Goal: Task Accomplishment & Management: Use online tool/utility

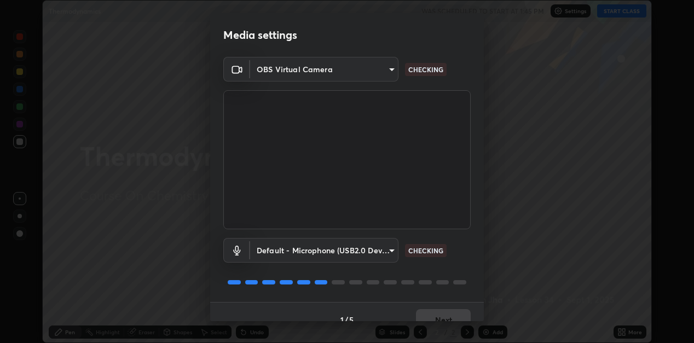
scroll to position [16, 0]
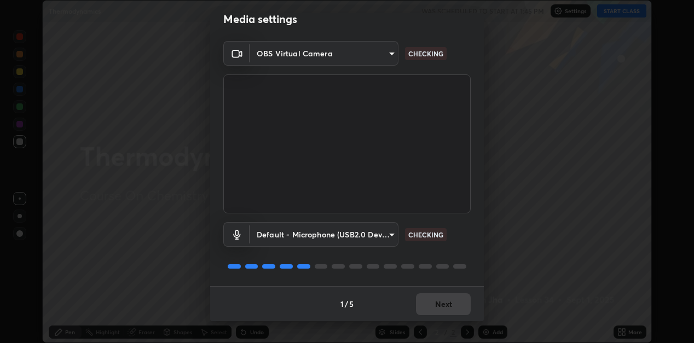
click at [439, 303] on div "1 / 5 Next" at bounding box center [347, 303] width 274 height 35
click at [440, 302] on div "1 / 5 Next" at bounding box center [347, 303] width 274 height 35
click at [441, 306] on div "1 / 5 Next" at bounding box center [347, 303] width 274 height 35
click at [443, 306] on div "1 / 5 Next" at bounding box center [347, 303] width 274 height 35
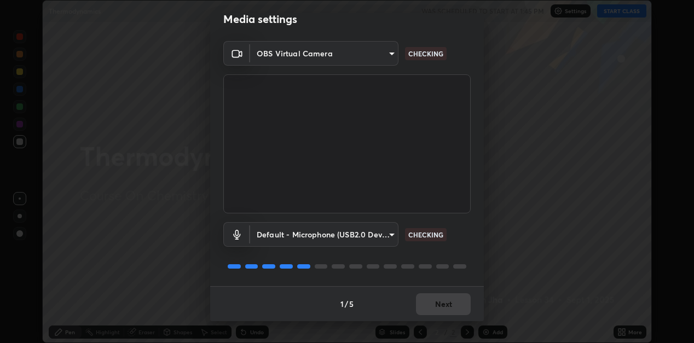
click at [443, 304] on div "1 / 5 Next" at bounding box center [347, 303] width 274 height 35
click at [442, 304] on div "1 / 5 Next" at bounding box center [347, 303] width 274 height 35
click at [442, 302] on div "1 / 5 Next" at bounding box center [347, 303] width 274 height 35
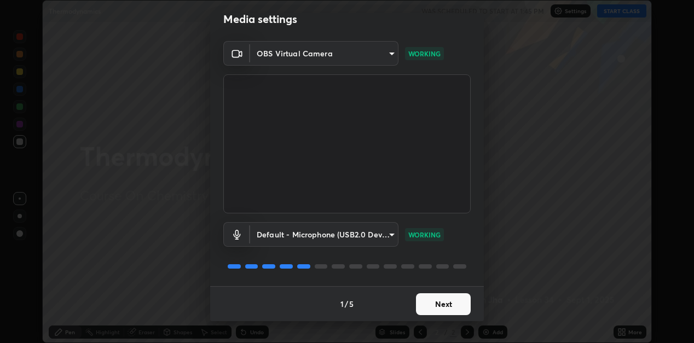
click at [439, 304] on button "Next" at bounding box center [443, 304] width 55 height 22
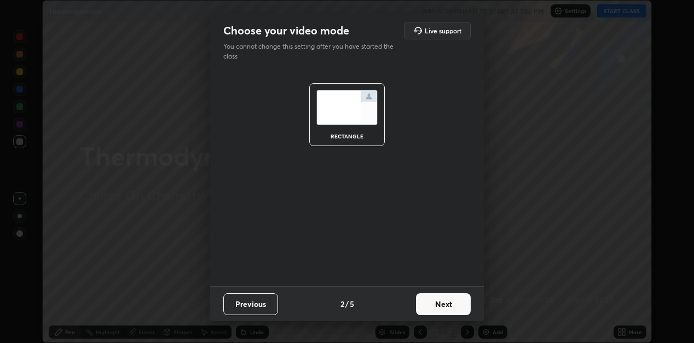
scroll to position [0, 0]
click at [443, 305] on button "Next" at bounding box center [443, 304] width 55 height 22
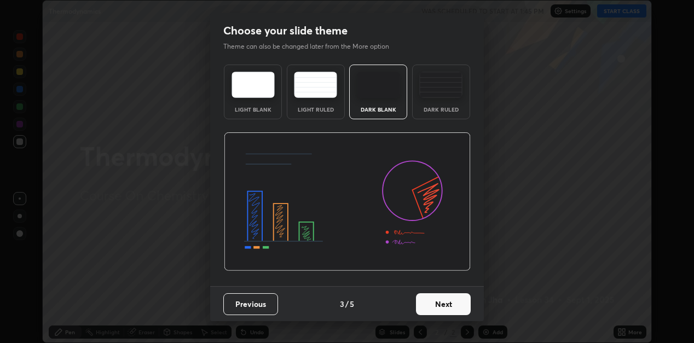
click at [442, 305] on button "Next" at bounding box center [443, 304] width 55 height 22
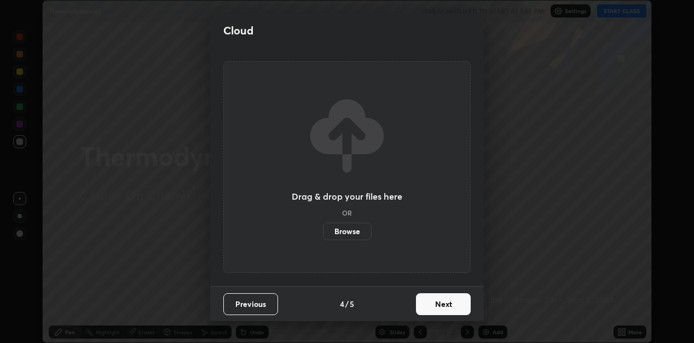
click at [444, 305] on button "Next" at bounding box center [443, 304] width 55 height 22
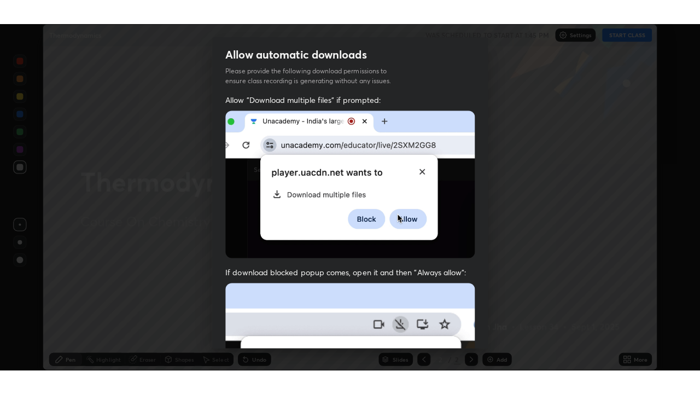
scroll to position [239, 0]
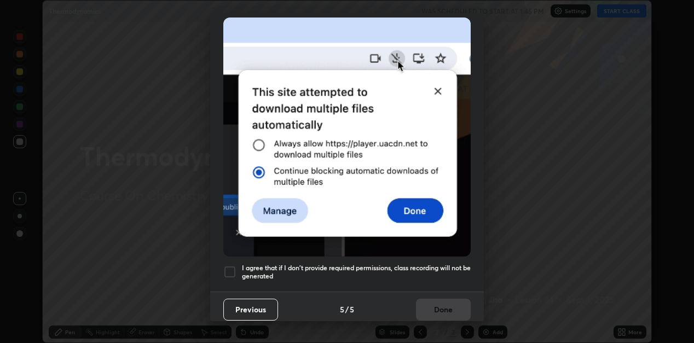
click at [231, 265] on div at bounding box center [229, 271] width 13 height 13
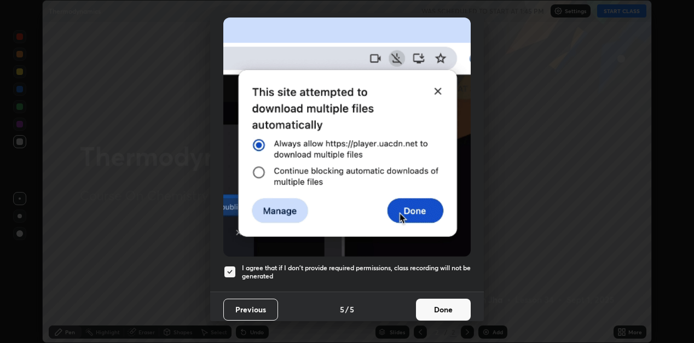
click at [450, 309] on button "Done" at bounding box center [443, 310] width 55 height 22
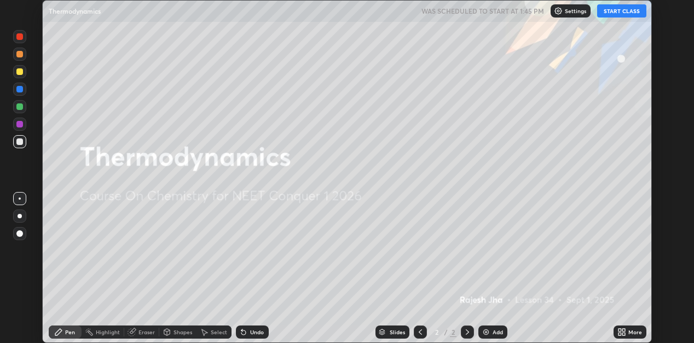
click at [619, 11] on button "START CLASS" at bounding box center [621, 10] width 49 height 13
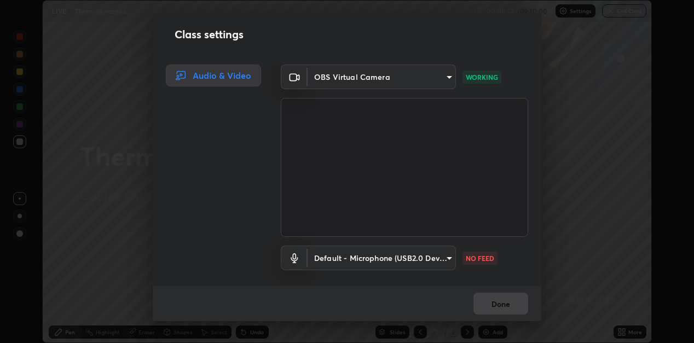
click at [503, 304] on div "Done" at bounding box center [347, 303] width 388 height 35
click at [504, 304] on div "Done" at bounding box center [347, 303] width 388 height 35
click at [503, 302] on div "Done" at bounding box center [347, 303] width 388 height 35
click at [504, 300] on button "Done" at bounding box center [500, 304] width 55 height 22
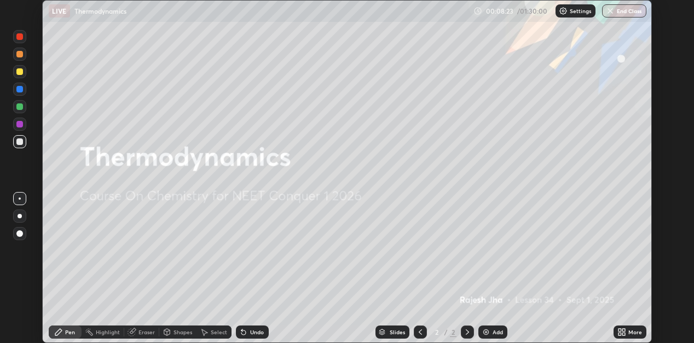
click at [505, 301] on button "Done" at bounding box center [500, 304] width 55 height 22
click at [620, 333] on icon at bounding box center [619, 334] width 3 height 3
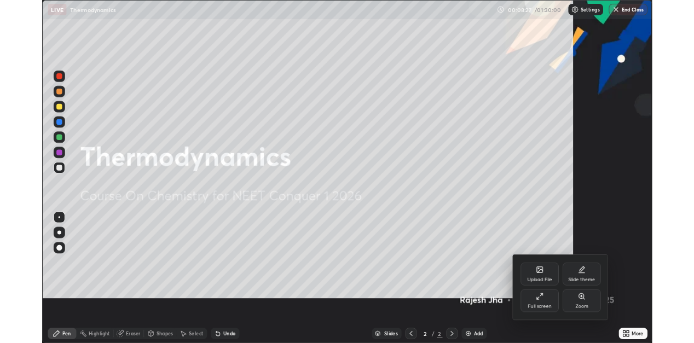
scroll to position [394, 700]
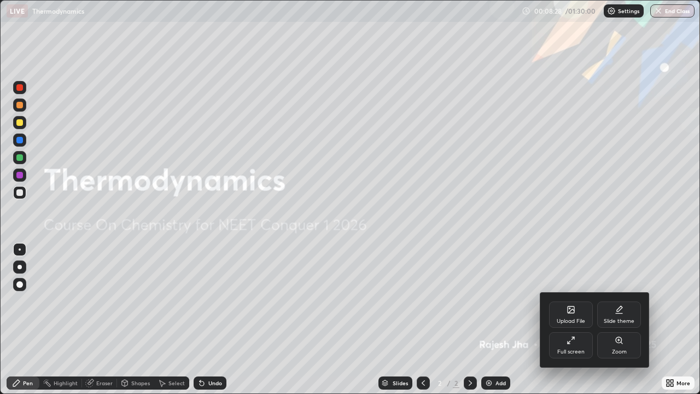
click at [578, 342] on div "Full screen" at bounding box center [571, 345] width 44 height 26
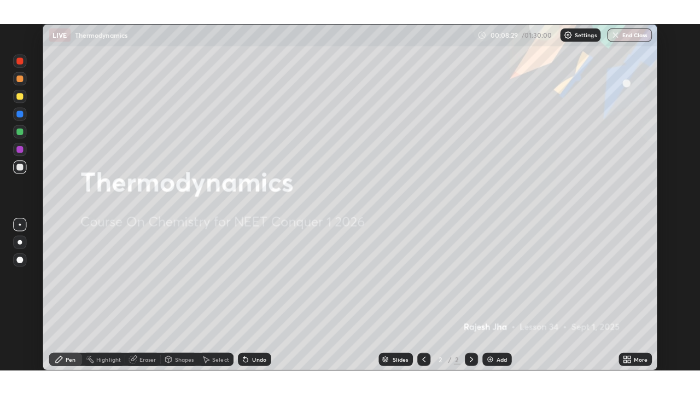
scroll to position [54357, 54006]
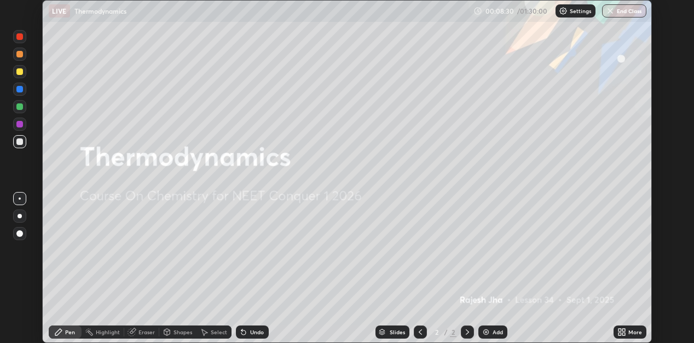
click at [633, 336] on div "More" at bounding box center [629, 331] width 33 height 13
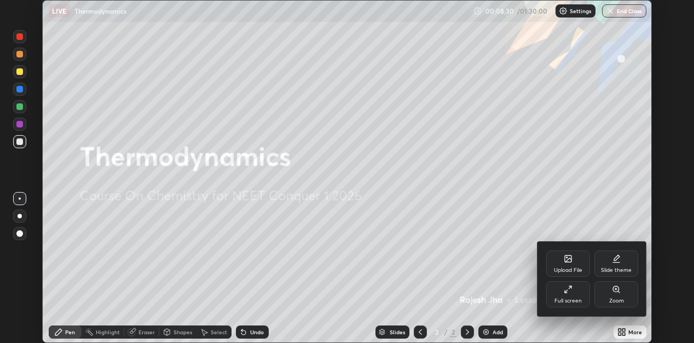
click at [573, 295] on div "Full screen" at bounding box center [568, 294] width 44 height 26
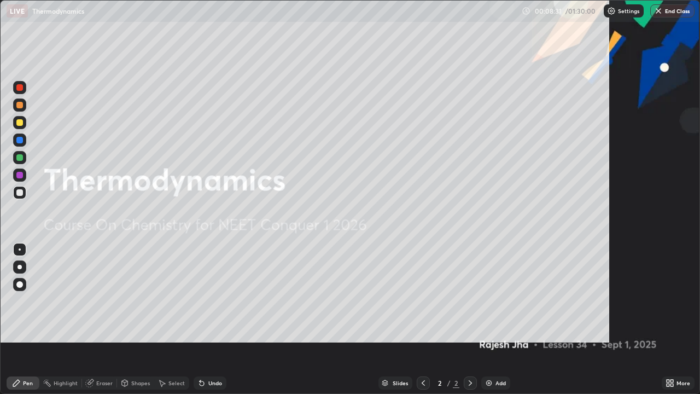
scroll to position [394, 700]
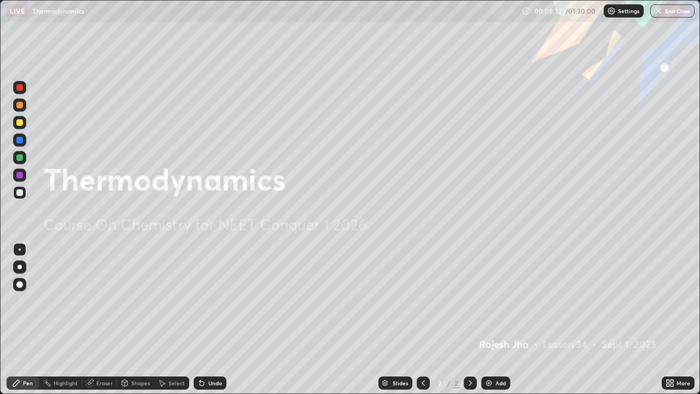
click at [496, 342] on div "Add" at bounding box center [501, 382] width 10 height 5
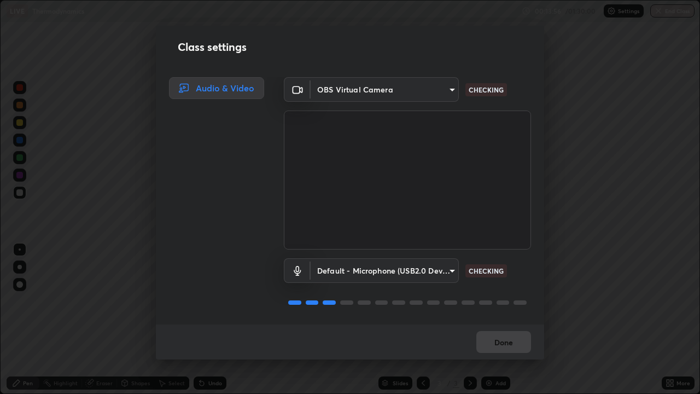
click at [499, 340] on div "Done" at bounding box center [350, 341] width 388 height 35
click at [501, 340] on div "Done" at bounding box center [350, 341] width 388 height 35
click at [504, 341] on div "Done" at bounding box center [350, 341] width 388 height 35
click at [505, 342] on div "Done" at bounding box center [350, 341] width 388 height 35
click at [507, 342] on div "Done" at bounding box center [350, 341] width 388 height 35
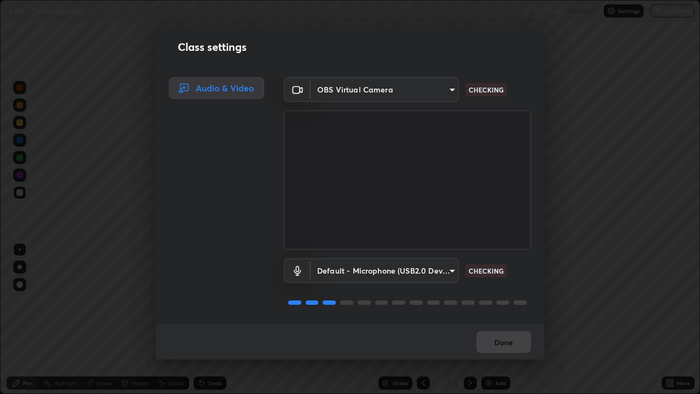
click at [507, 341] on div "Done" at bounding box center [350, 341] width 388 height 35
click at [509, 342] on div "Done" at bounding box center [350, 341] width 388 height 35
click at [508, 342] on div "Done" at bounding box center [350, 341] width 388 height 35
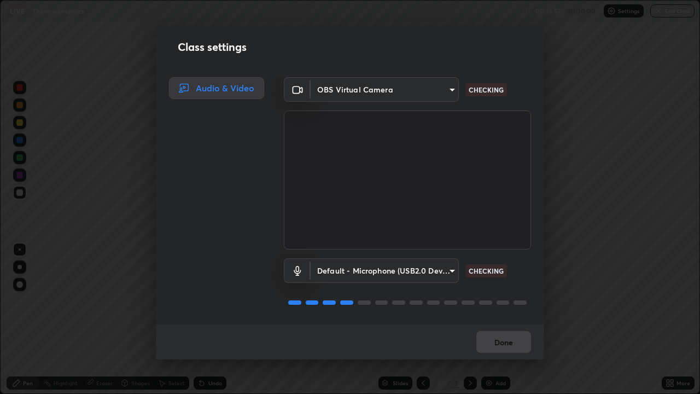
click at [508, 342] on div "Done" at bounding box center [350, 341] width 388 height 35
click at [509, 342] on div "Done" at bounding box center [350, 341] width 388 height 35
click at [510, 342] on div "Done" at bounding box center [350, 341] width 388 height 35
click at [511, 342] on div "Done" at bounding box center [350, 341] width 388 height 35
click at [509, 342] on div "Done" at bounding box center [350, 341] width 388 height 35
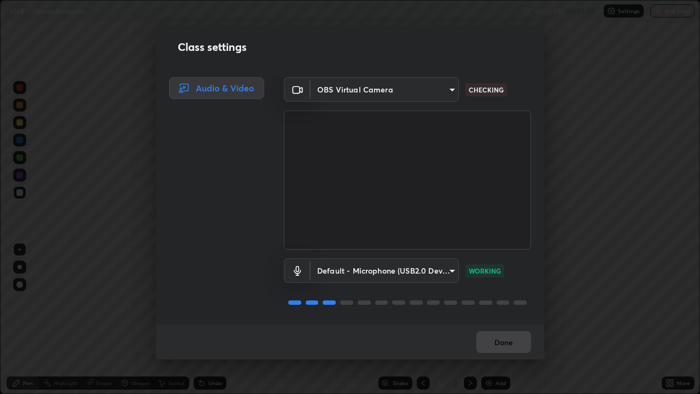
click at [508, 340] on div "Done" at bounding box center [350, 341] width 388 height 35
click at [508, 342] on div "Done" at bounding box center [350, 341] width 388 height 35
click at [508, 341] on div "Done" at bounding box center [350, 341] width 388 height 35
click at [508, 339] on div "Done" at bounding box center [350, 341] width 388 height 35
click at [508, 341] on div "Done" at bounding box center [350, 341] width 388 height 35
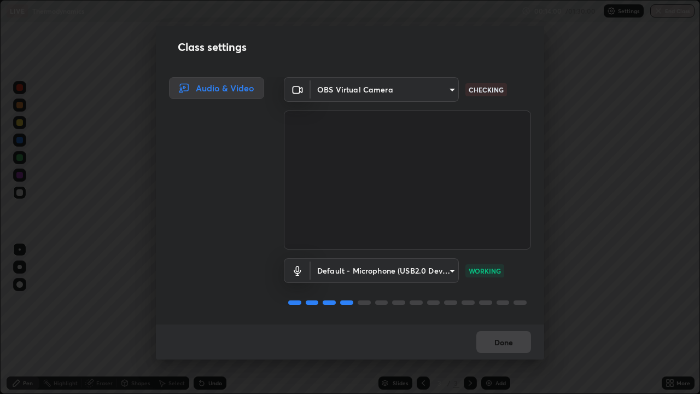
click at [509, 342] on div "Done" at bounding box center [350, 341] width 388 height 35
click at [504, 339] on button "Done" at bounding box center [503, 342] width 55 height 22
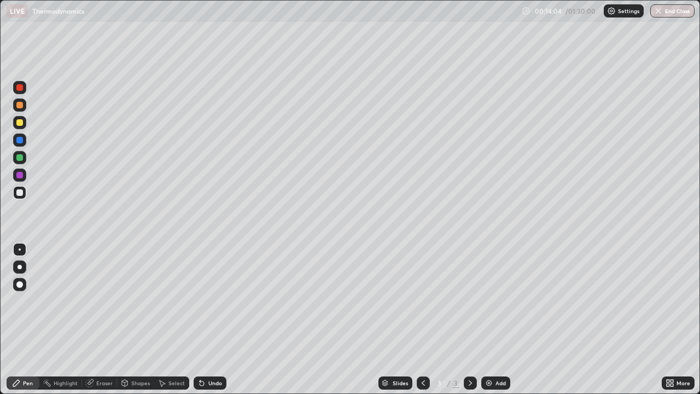
click at [20, 283] on div at bounding box center [19, 284] width 7 height 7
click at [19, 156] on div at bounding box center [19, 157] width 7 height 7
click at [16, 193] on div at bounding box center [19, 192] width 13 height 13
click at [493, 342] on div "Add" at bounding box center [495, 382] width 29 height 13
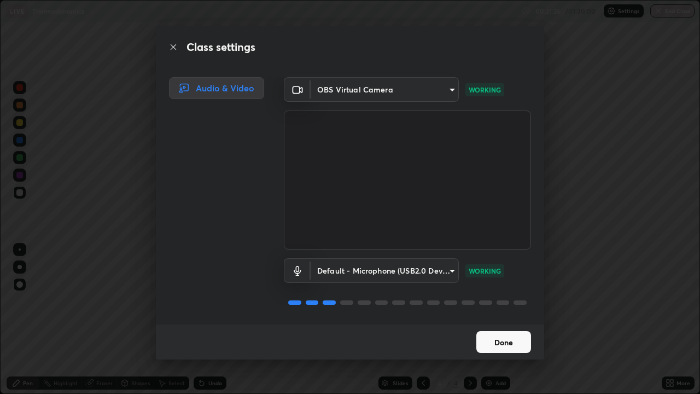
click at [508, 340] on button "Done" at bounding box center [503, 342] width 55 height 22
click at [510, 342] on button "Done" at bounding box center [503, 342] width 55 height 22
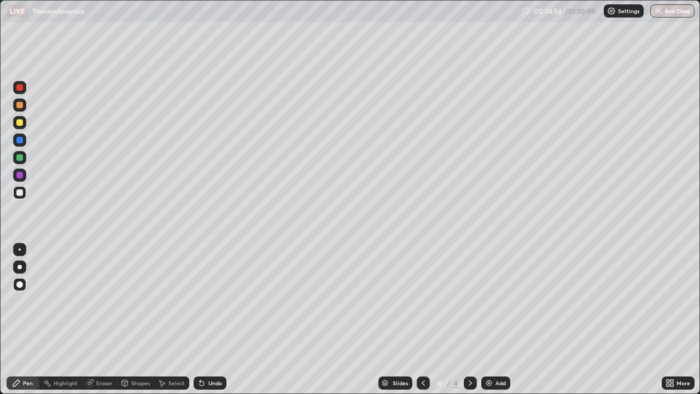
click at [510, 342] on button "Done" at bounding box center [503, 342] width 55 height 22
click at [18, 107] on div at bounding box center [19, 105] width 7 height 7
click at [20, 124] on div at bounding box center [19, 122] width 7 height 7
click at [0, 159] on div "Setting up your live class" at bounding box center [350, 197] width 700 height 394
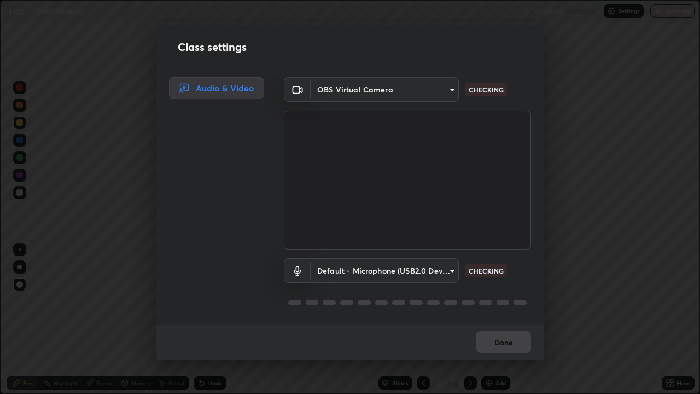
click at [499, 341] on div "Done" at bounding box center [350, 341] width 388 height 35
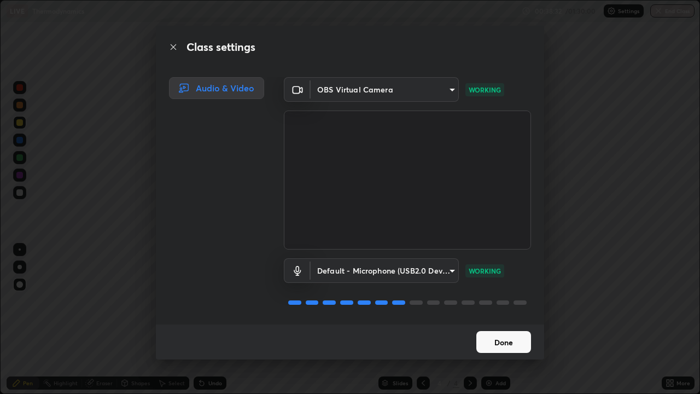
click at [502, 342] on button "Done" at bounding box center [503, 342] width 55 height 22
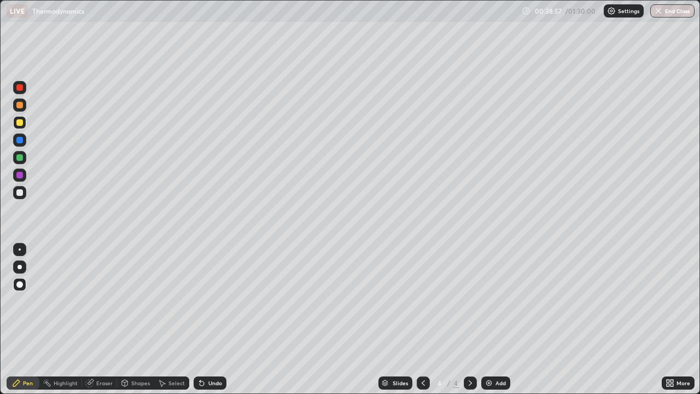
click at [19, 176] on div at bounding box center [19, 175] width 7 height 7
click at [19, 155] on div at bounding box center [19, 157] width 7 height 7
click at [21, 106] on div at bounding box center [19, 105] width 7 height 7
click at [16, 191] on div at bounding box center [19, 192] width 7 height 7
click at [19, 104] on div at bounding box center [19, 105] width 7 height 7
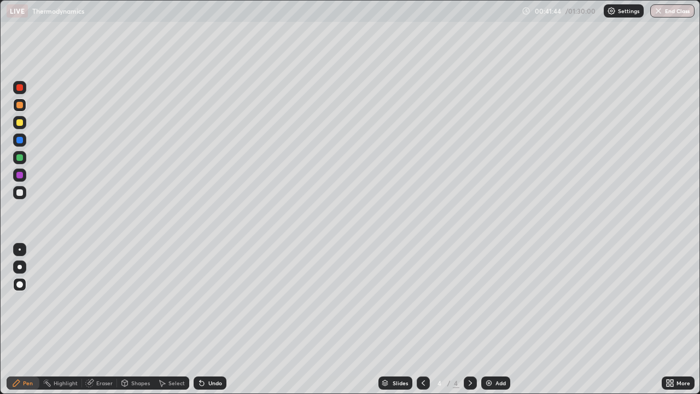
click at [16, 189] on div at bounding box center [19, 192] width 13 height 13
click at [20, 157] on div at bounding box center [19, 157] width 7 height 7
click at [101, 342] on div "Eraser" at bounding box center [104, 382] width 16 height 5
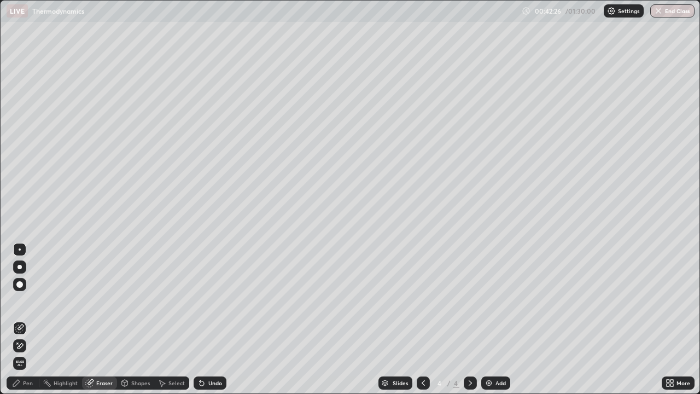
click at [29, 342] on div "Pen" at bounding box center [28, 382] width 10 height 5
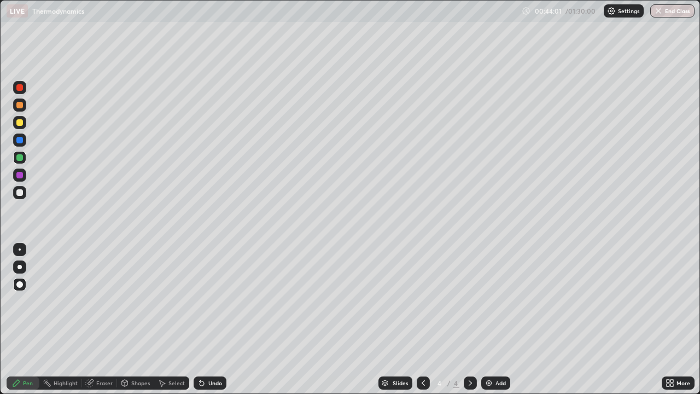
click at [25, 194] on div at bounding box center [19, 192] width 13 height 13
click at [486, 342] on img at bounding box center [489, 383] width 9 height 9
click at [18, 122] on div at bounding box center [19, 122] width 7 height 7
click at [24, 194] on div at bounding box center [19, 192] width 13 height 13
click at [22, 157] on div at bounding box center [19, 157] width 7 height 7
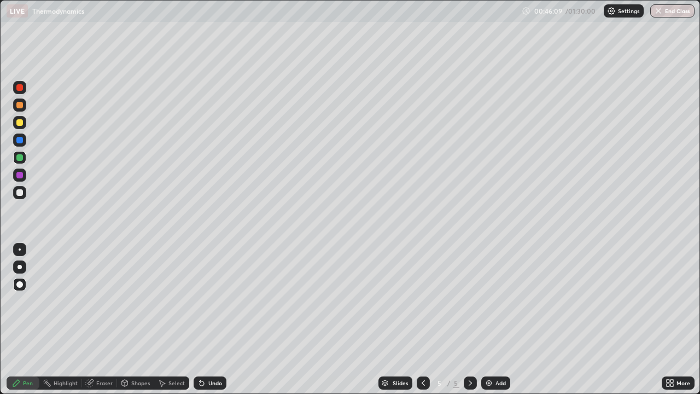
click at [21, 106] on div at bounding box center [19, 105] width 7 height 7
click at [19, 153] on div at bounding box center [19, 157] width 13 height 13
click at [90, 342] on icon at bounding box center [89, 383] width 7 height 7
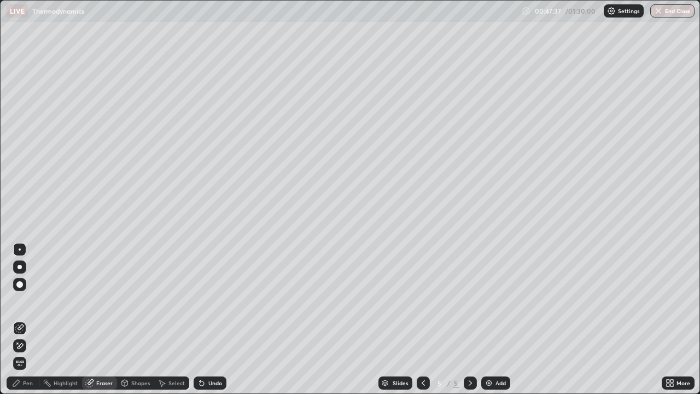
click at [22, 342] on div "Pen" at bounding box center [23, 382] width 33 height 13
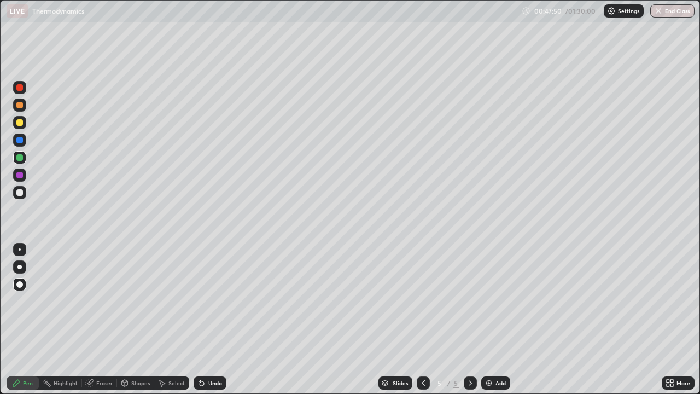
click at [19, 102] on div at bounding box center [19, 105] width 7 height 7
click at [15, 156] on div at bounding box center [19, 157] width 13 height 13
click at [20, 193] on div at bounding box center [19, 192] width 7 height 7
click at [20, 121] on div at bounding box center [19, 122] width 7 height 7
click at [491, 342] on img at bounding box center [489, 383] width 9 height 9
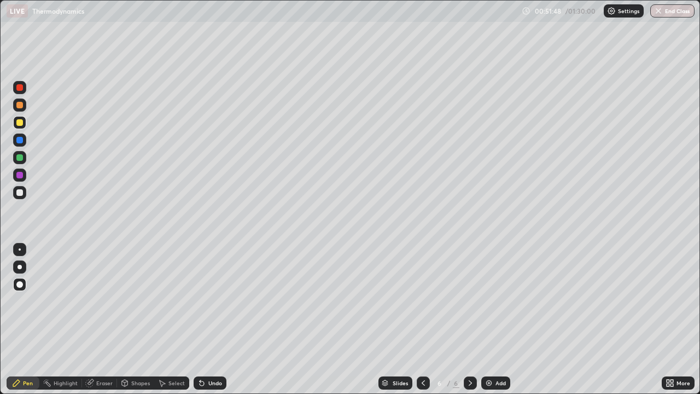
click at [102, 342] on div "Eraser" at bounding box center [104, 382] width 16 height 5
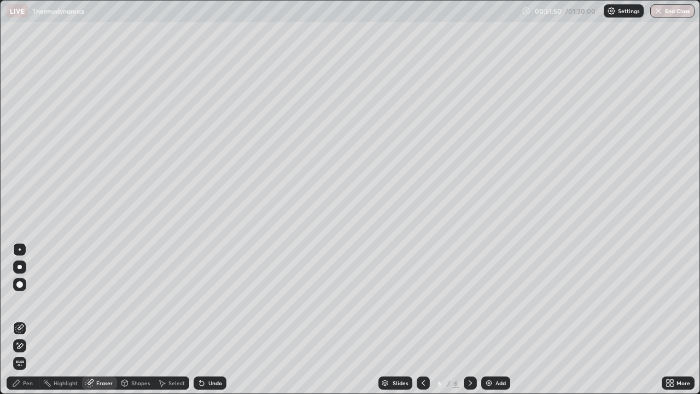
click at [38, 342] on div "Pen" at bounding box center [23, 382] width 33 height 13
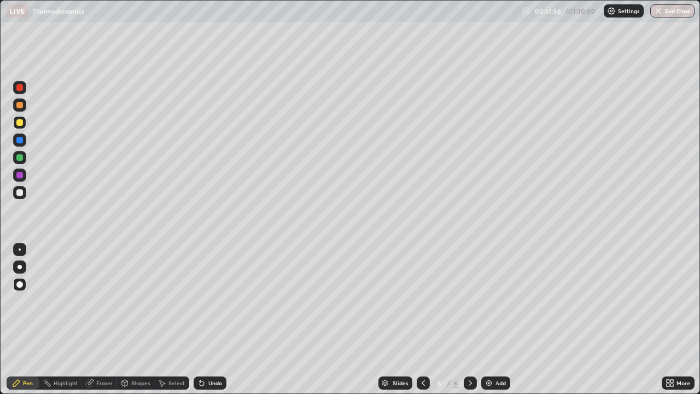
click at [103, 342] on div "Eraser" at bounding box center [104, 382] width 16 height 5
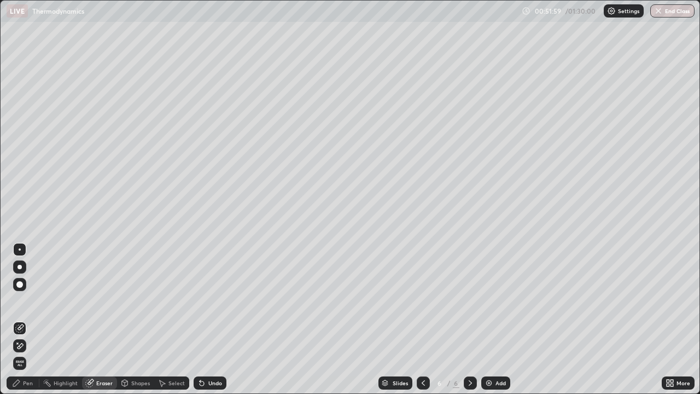
click at [25, 342] on div "Pen" at bounding box center [28, 382] width 10 height 5
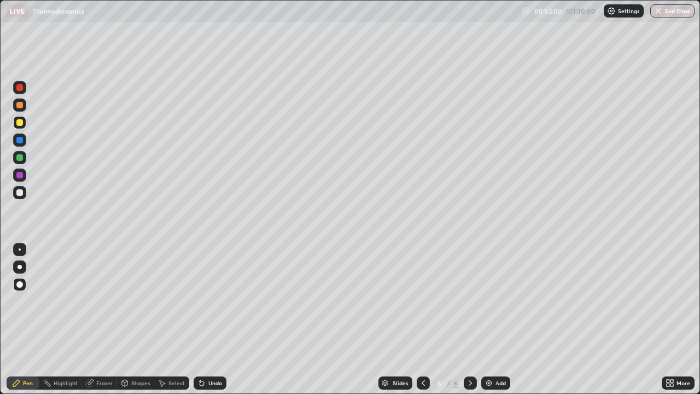
click at [421, 342] on icon at bounding box center [423, 383] width 9 height 9
click at [422, 342] on icon at bounding box center [423, 383] width 9 height 9
click at [472, 342] on div at bounding box center [470, 382] width 13 height 13
click at [475, 342] on div at bounding box center [470, 382] width 13 height 13
click at [18, 158] on div at bounding box center [19, 157] width 7 height 7
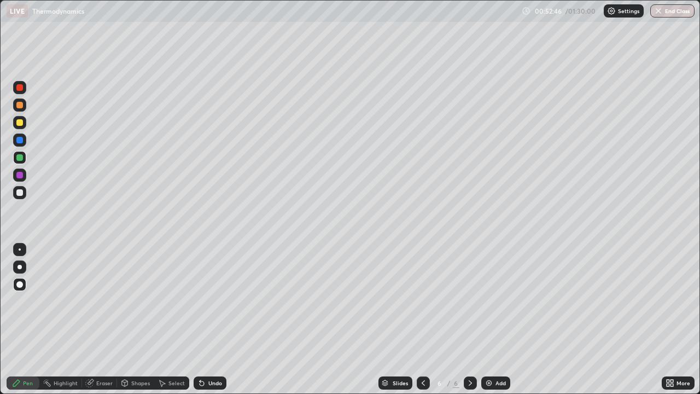
click at [106, 342] on div "Eraser" at bounding box center [104, 382] width 16 height 5
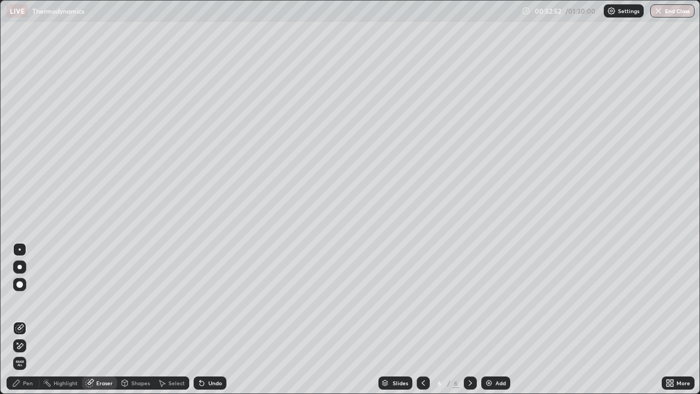
click at [29, 342] on div "Pen" at bounding box center [23, 382] width 33 height 13
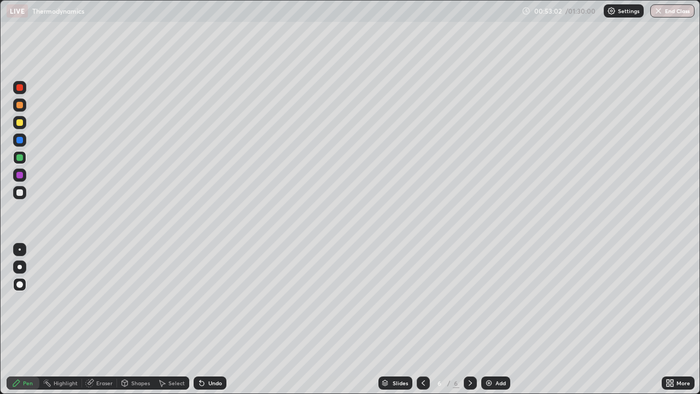
click at [104, 342] on div "Eraser" at bounding box center [104, 382] width 16 height 5
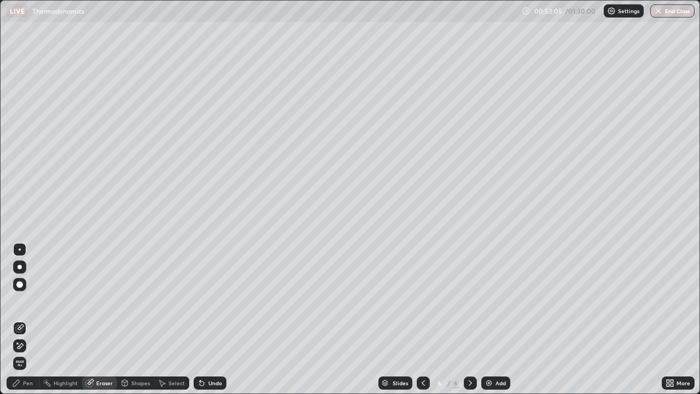
click at [34, 342] on div "Pen" at bounding box center [23, 382] width 33 height 13
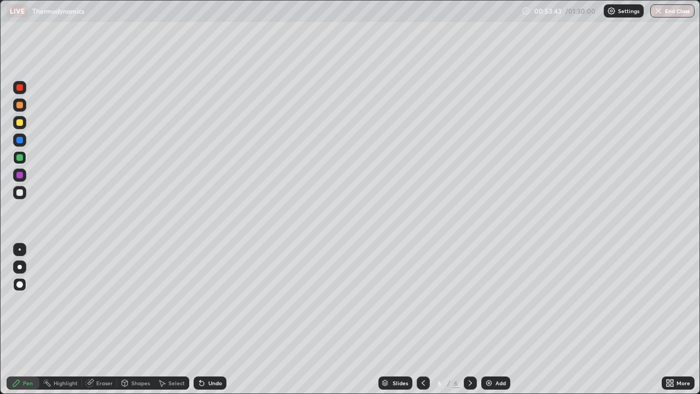
click at [20, 191] on div at bounding box center [19, 192] width 7 height 7
click at [103, 342] on div "Eraser" at bounding box center [104, 382] width 16 height 5
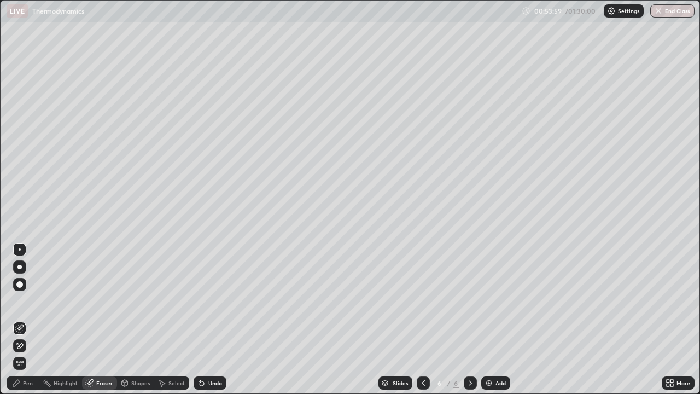
click at [22, 342] on div "Pen" at bounding box center [23, 382] width 33 height 13
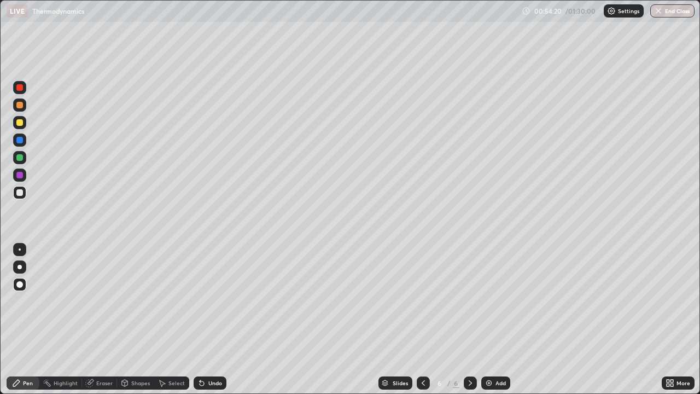
click at [16, 124] on div at bounding box center [19, 122] width 7 height 7
click at [99, 342] on div "Eraser" at bounding box center [104, 382] width 16 height 5
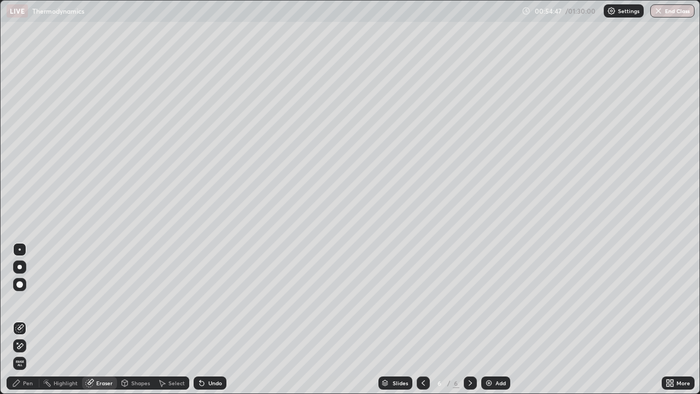
click at [34, 342] on div "Pen" at bounding box center [23, 382] width 33 height 13
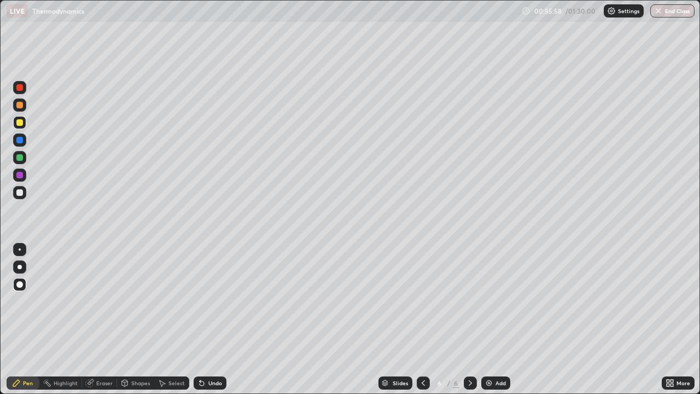
click at [492, 342] on img at bounding box center [489, 383] width 9 height 9
click at [103, 342] on div "Eraser" at bounding box center [99, 382] width 35 height 13
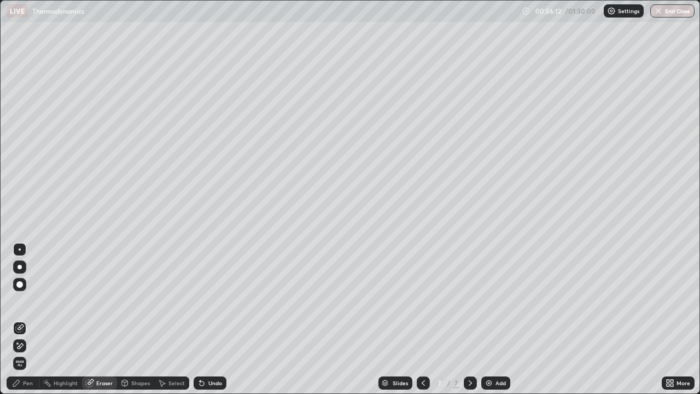
click at [18, 342] on icon at bounding box center [17, 342] width 1 height 1
click at [29, 342] on div "Pen" at bounding box center [28, 382] width 10 height 5
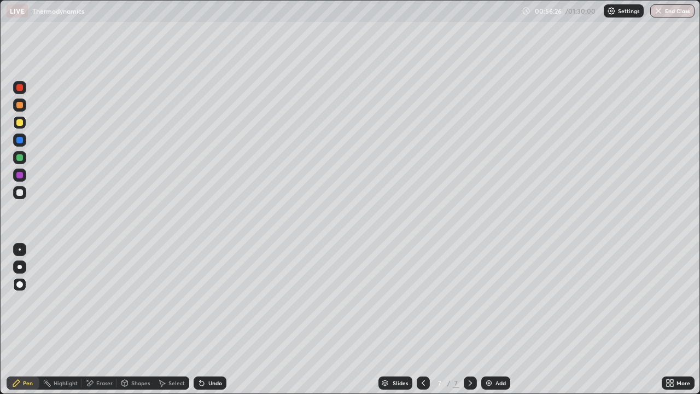
click at [103, 342] on div "Eraser" at bounding box center [104, 382] width 16 height 5
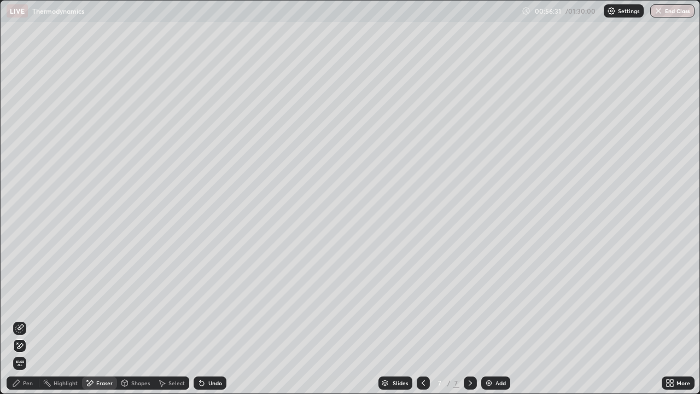
click at [37, 342] on div "Pen" at bounding box center [23, 382] width 33 height 13
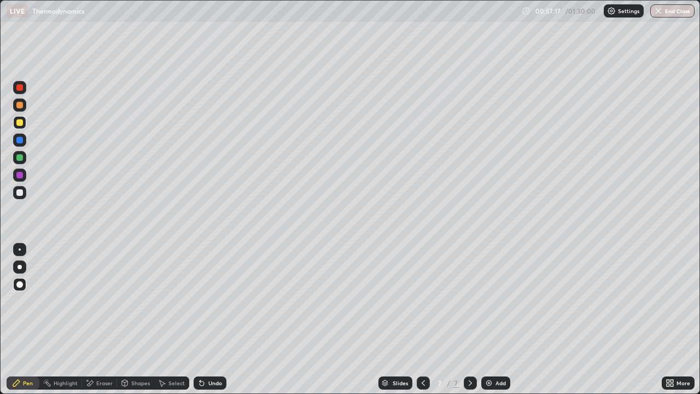
click at [20, 190] on div at bounding box center [19, 192] width 7 height 7
click at [22, 123] on div at bounding box center [19, 122] width 7 height 7
click at [493, 342] on div "Add" at bounding box center [495, 382] width 29 height 13
click at [19, 194] on div at bounding box center [19, 192] width 7 height 7
click at [97, 342] on div "Eraser" at bounding box center [104, 382] width 16 height 5
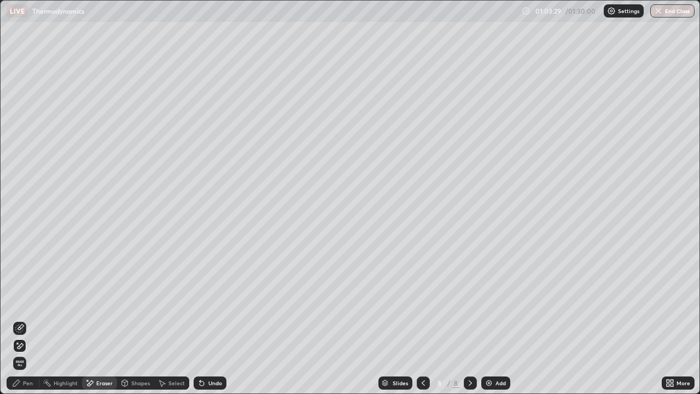
click at [29, 342] on div "Pen" at bounding box center [23, 382] width 33 height 13
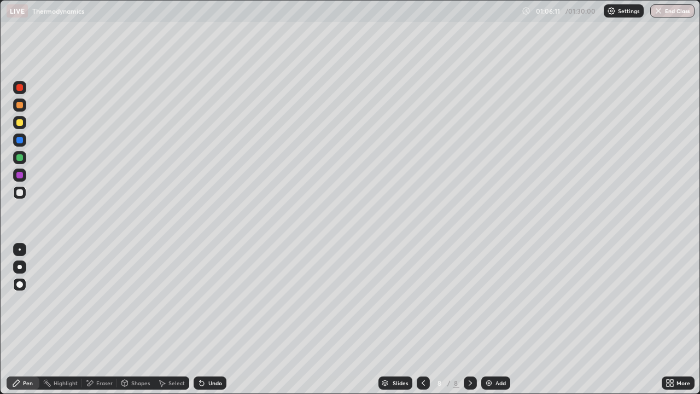
click at [491, 342] on img at bounding box center [489, 383] width 9 height 9
click at [420, 342] on icon at bounding box center [423, 383] width 9 height 9
click at [469, 342] on icon at bounding box center [470, 382] width 3 height 5
click at [17, 106] on div at bounding box center [19, 105] width 7 height 7
click at [22, 194] on div at bounding box center [19, 192] width 7 height 7
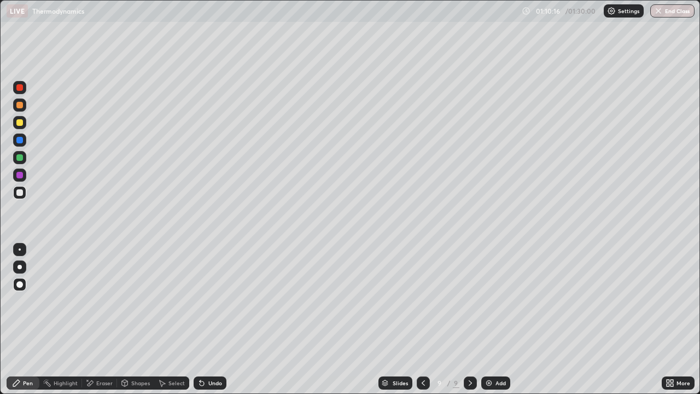
click at [18, 103] on div at bounding box center [19, 105] width 7 height 7
click at [493, 342] on div "Add" at bounding box center [495, 382] width 29 height 13
click at [97, 342] on div "Eraser" at bounding box center [104, 382] width 16 height 5
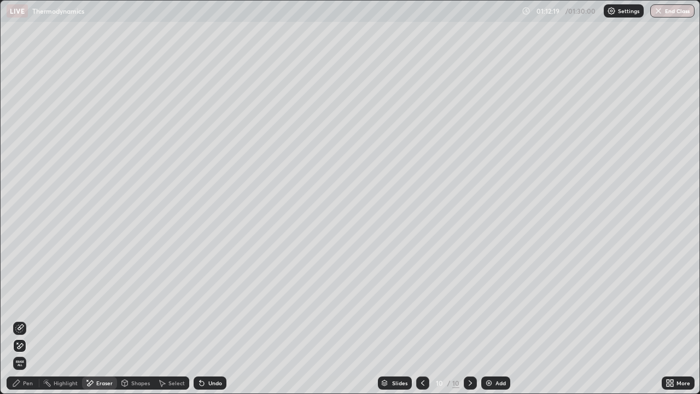
click at [31, 342] on div "Pen" at bounding box center [28, 382] width 10 height 5
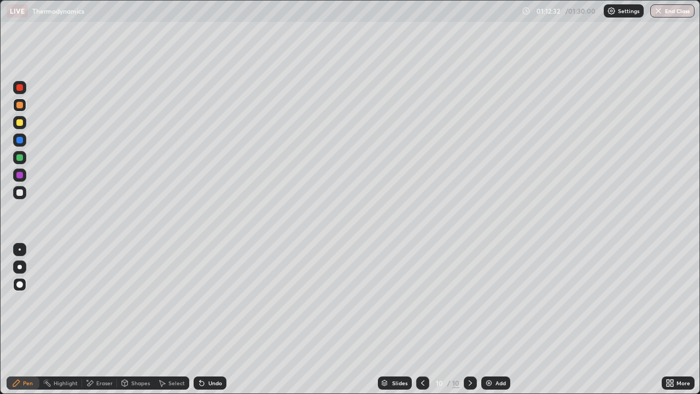
click at [95, 342] on div "Eraser" at bounding box center [99, 382] width 35 height 13
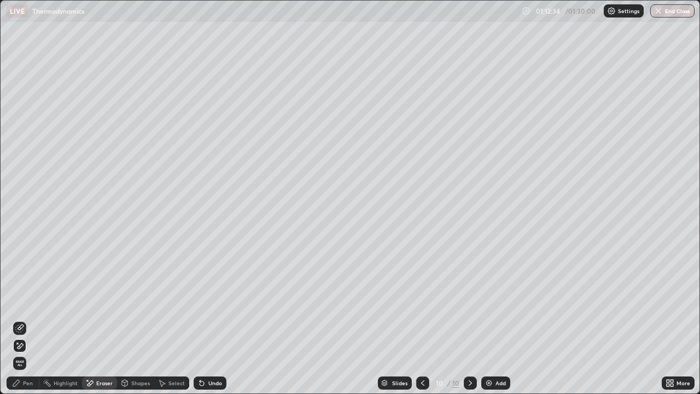
click at [33, 342] on div "Pen" at bounding box center [23, 382] width 33 height 13
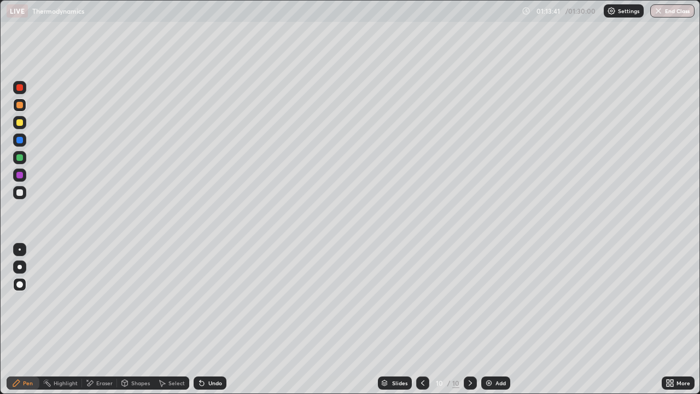
click at [21, 156] on div at bounding box center [19, 157] width 7 height 7
click at [20, 194] on div at bounding box center [19, 192] width 7 height 7
click at [105, 342] on div "Eraser" at bounding box center [104, 382] width 16 height 5
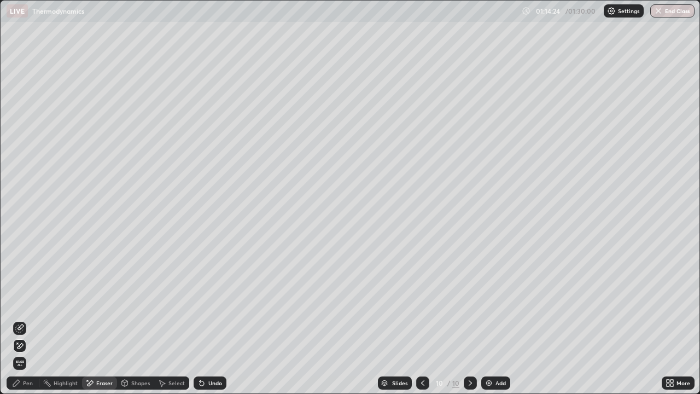
click at [28, 342] on div "Pen" at bounding box center [28, 382] width 10 height 5
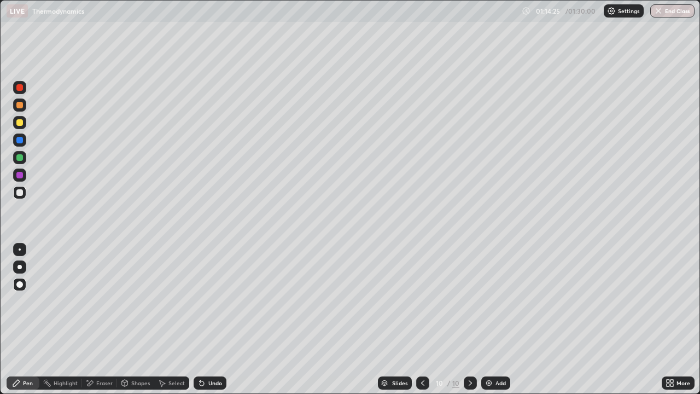
click at [22, 120] on div at bounding box center [19, 122] width 13 height 13
click at [21, 190] on div at bounding box center [19, 192] width 7 height 7
click at [100, 342] on div "Eraser" at bounding box center [104, 382] width 16 height 5
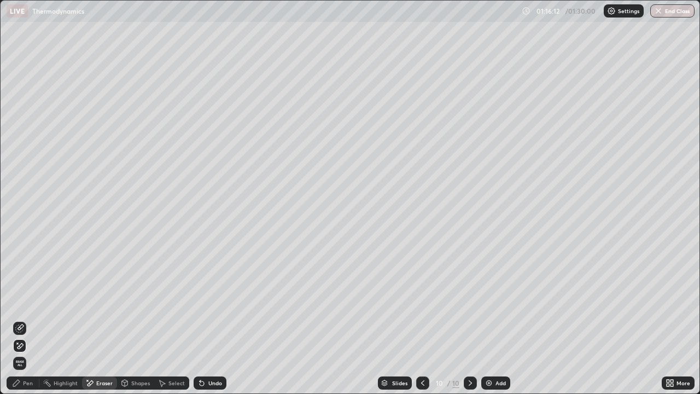
click at [23, 342] on div "Pen" at bounding box center [28, 382] width 10 height 5
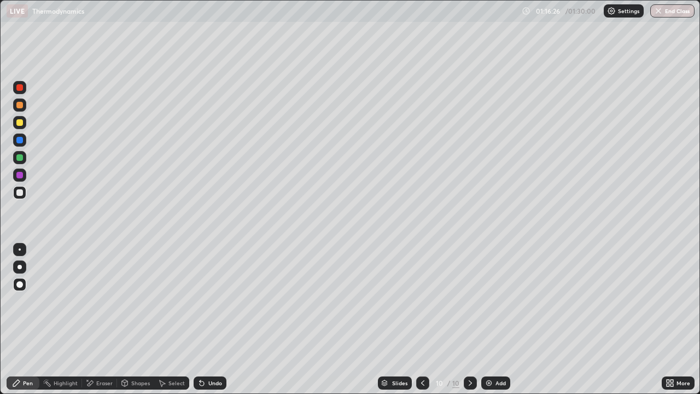
click at [20, 139] on div at bounding box center [19, 140] width 7 height 7
click at [98, 342] on div "Eraser" at bounding box center [104, 382] width 16 height 5
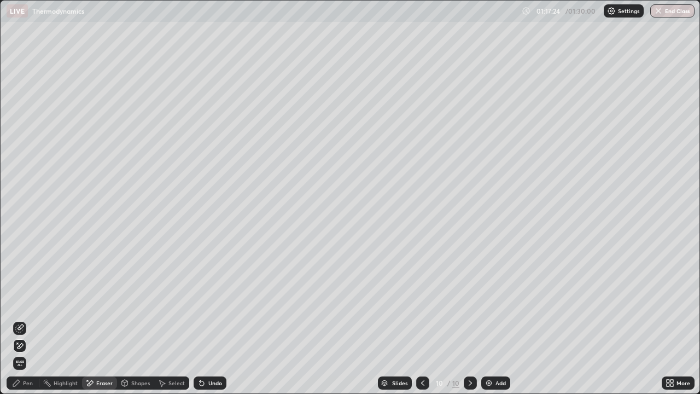
click at [24, 342] on div "Pen" at bounding box center [23, 382] width 33 height 13
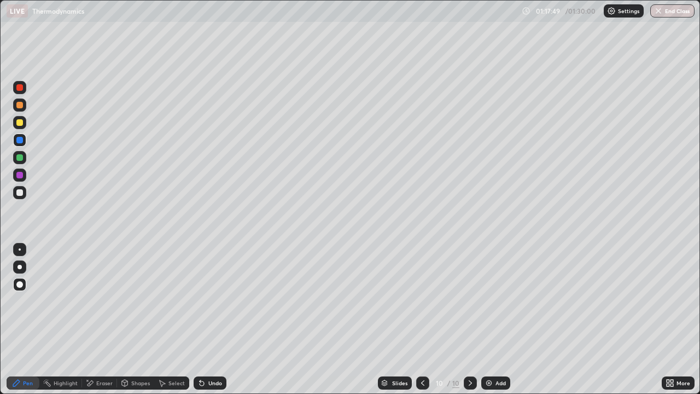
click at [490, 342] on div "Add" at bounding box center [495, 382] width 29 height 13
click at [106, 342] on div "Eraser" at bounding box center [104, 382] width 16 height 5
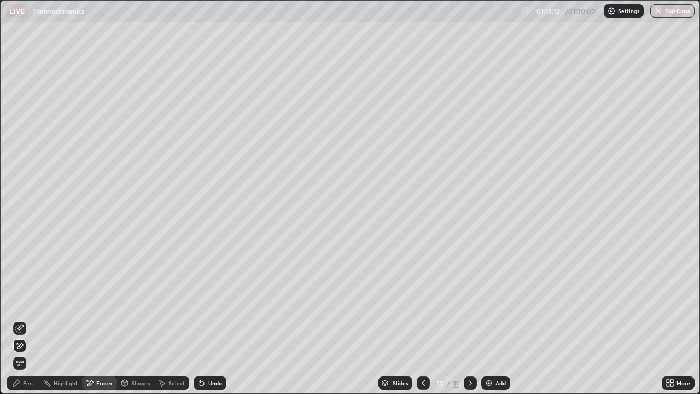
click at [31, 342] on div "Pen" at bounding box center [28, 382] width 10 height 5
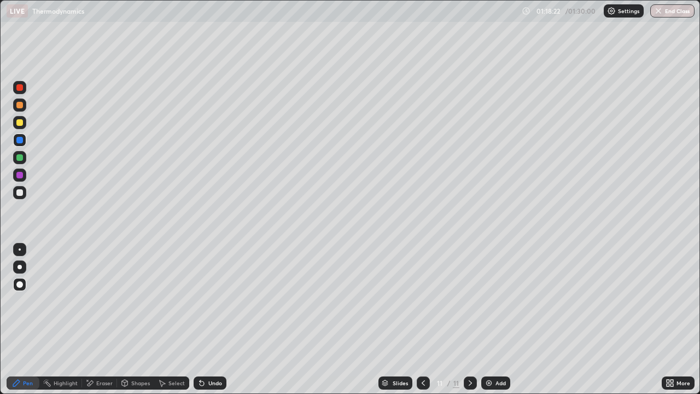
click at [24, 191] on div at bounding box center [19, 192] width 13 height 13
click at [20, 124] on div at bounding box center [19, 122] width 7 height 7
click at [422, 342] on icon at bounding box center [423, 383] width 9 height 9
click at [113, 342] on div "Eraser" at bounding box center [99, 382] width 35 height 13
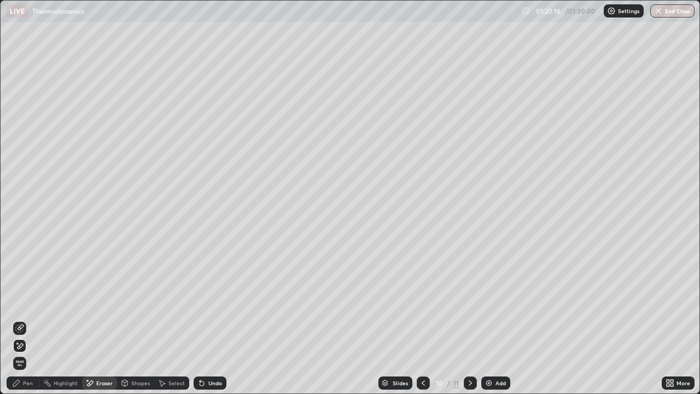
click at [30, 342] on div "Pen" at bounding box center [28, 382] width 10 height 5
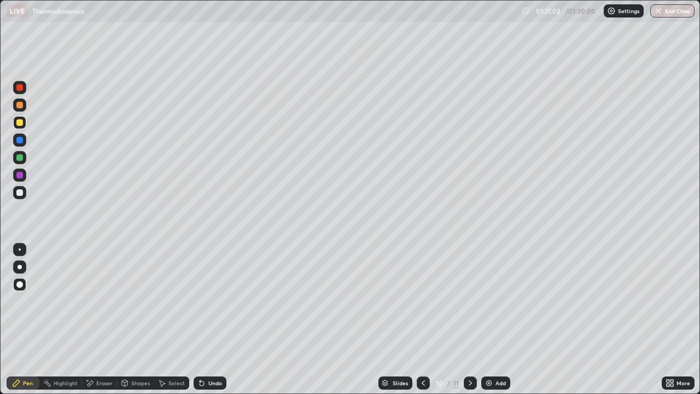
click at [469, 342] on icon at bounding box center [470, 382] width 3 height 5
click at [680, 9] on button "End Class" at bounding box center [672, 10] width 44 height 13
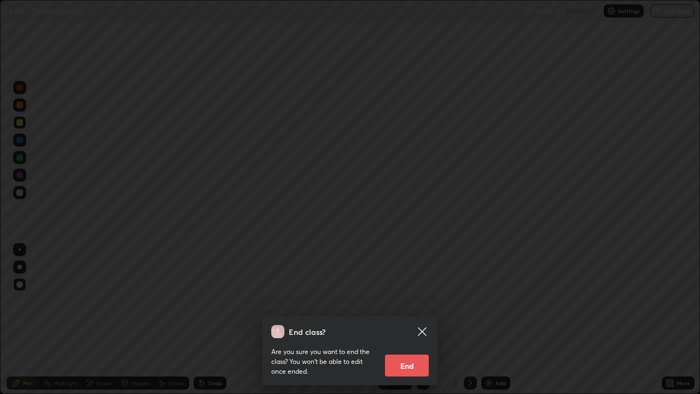
click at [412, 342] on button "End" at bounding box center [407, 365] width 44 height 22
